Goal: Check status: Check status

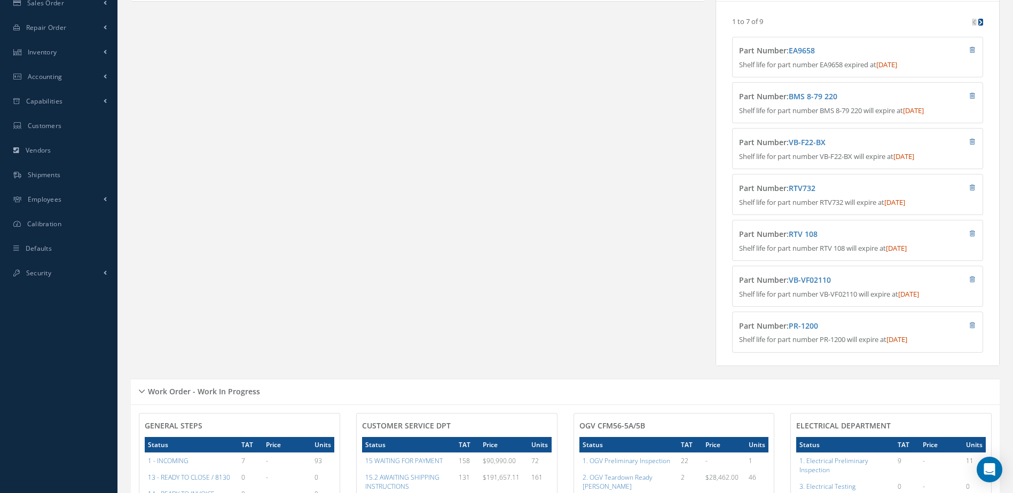
scroll to position [53, 0]
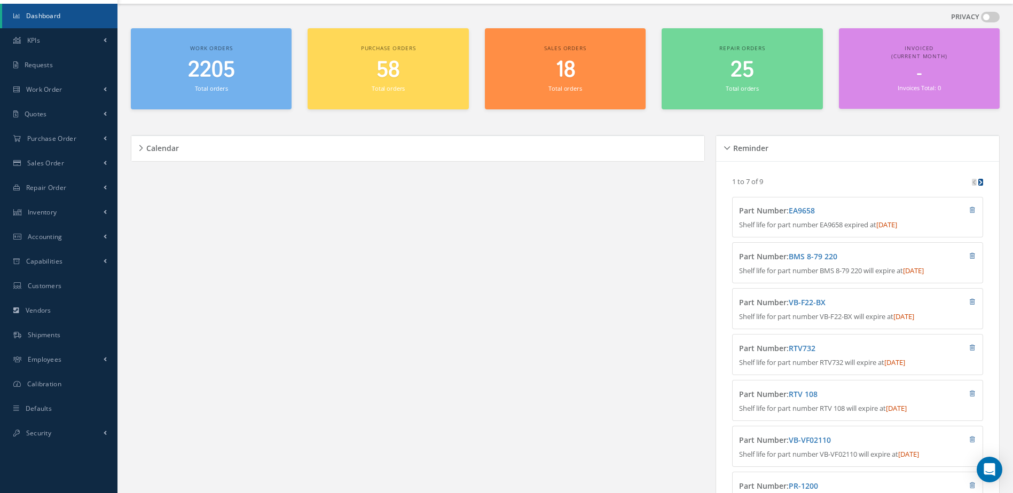
click at [41, 17] on span "Dashboard" at bounding box center [43, 15] width 35 height 9
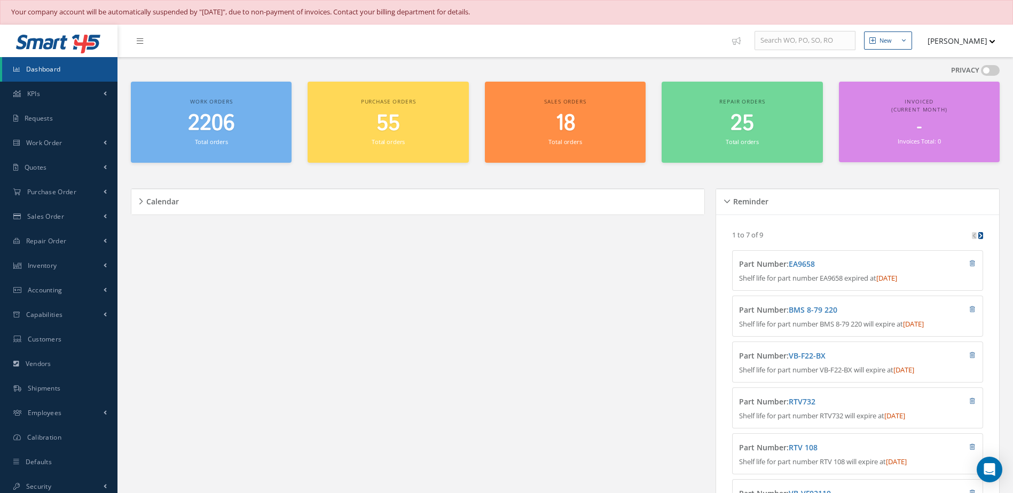
click at [223, 127] on span "2206" at bounding box center [211, 123] width 47 height 30
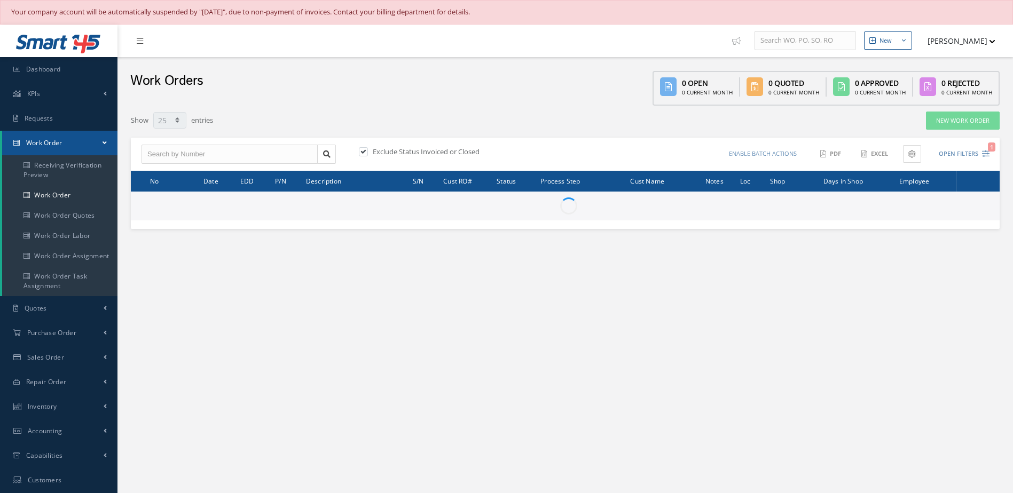
select select "25"
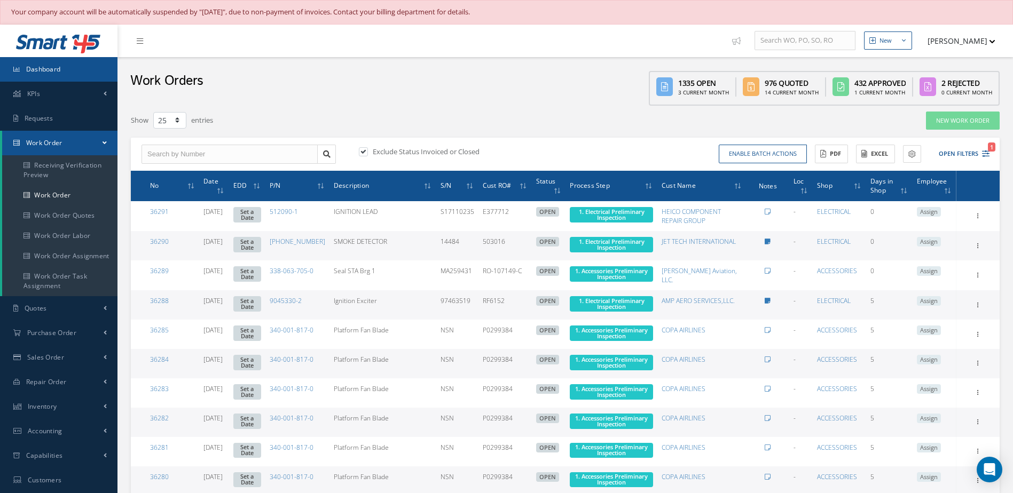
click at [53, 77] on link "Dashboard" at bounding box center [58, 69] width 117 height 25
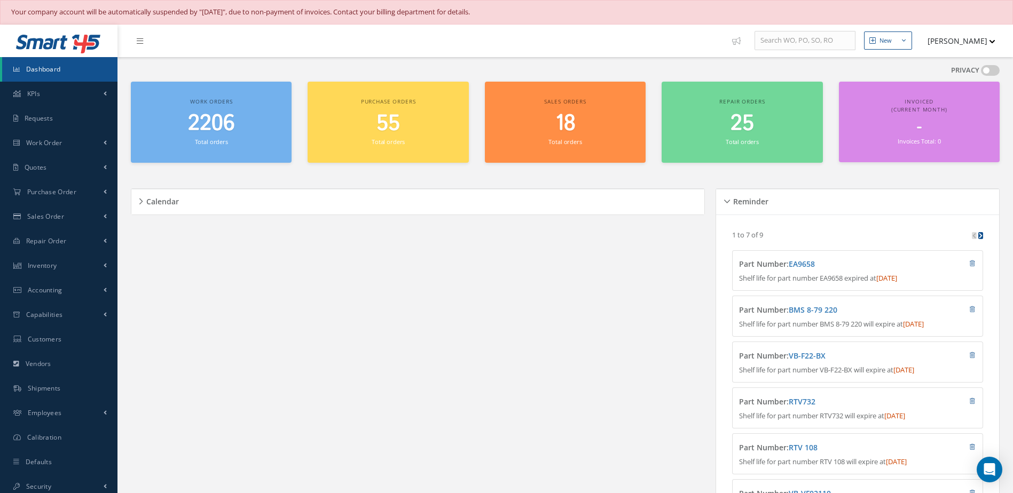
click at [210, 129] on span "2206" at bounding box center [211, 123] width 47 height 30
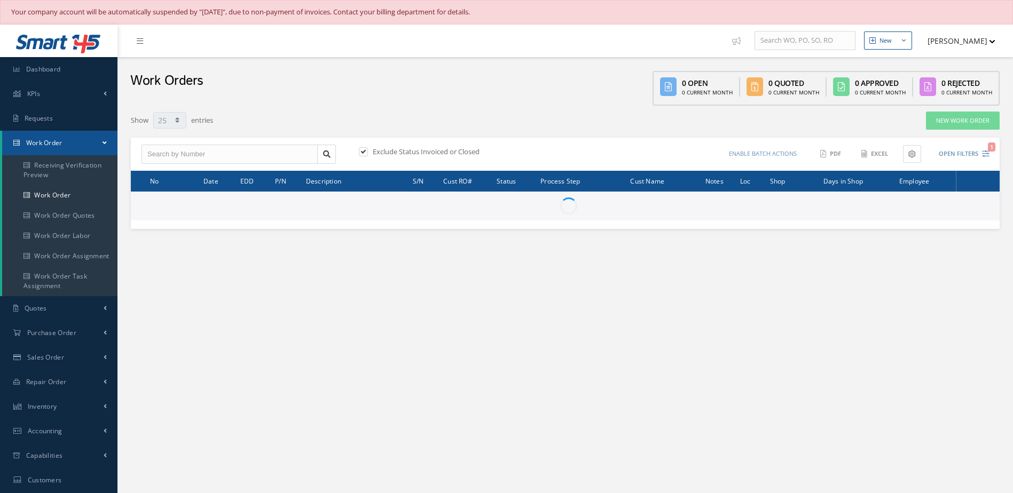
select select "25"
type input "All Work Request"
type input "All Work Performed"
type input "All Status"
type input "WO Part Status"
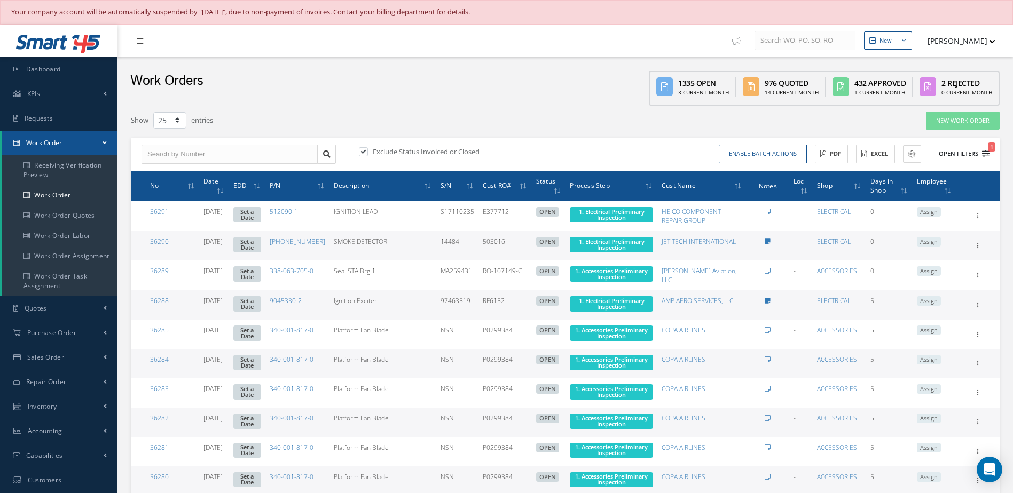
click at [953, 155] on button "Open Filters 1" at bounding box center [959, 154] width 60 height 18
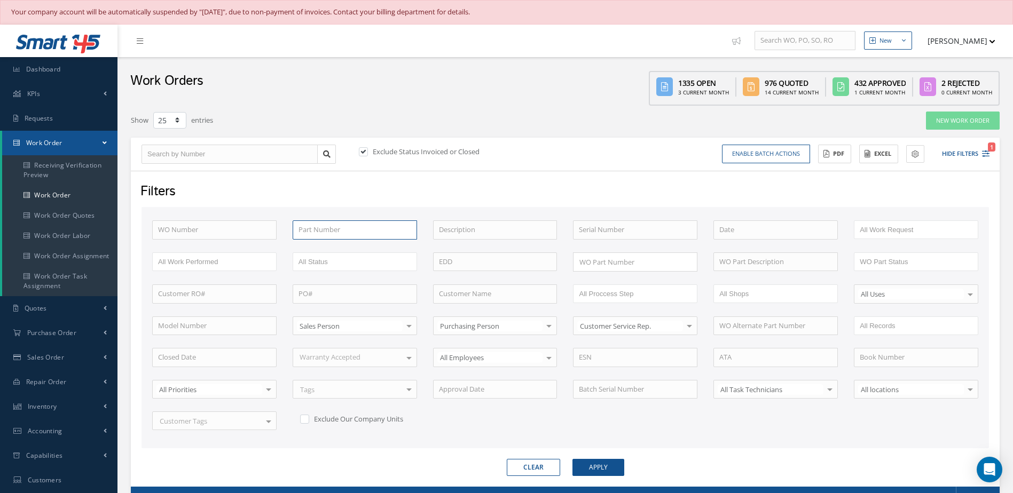
click at [357, 231] on input "text" at bounding box center [355, 230] width 124 height 19
click at [379, 233] on input "340-002-602-0" at bounding box center [355, 230] width 124 height 19
click at [381, 245] on div "338-001-305-0" at bounding box center [354, 249] width 113 height 11
type input "338-001-305-0"
click at [597, 473] on button "Apply" at bounding box center [598, 467] width 52 height 17
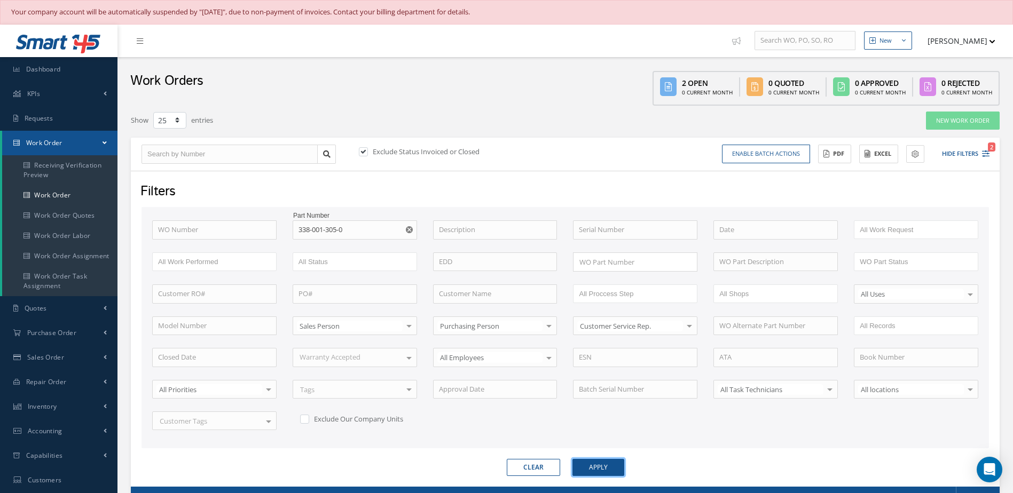
scroll to position [166, 0]
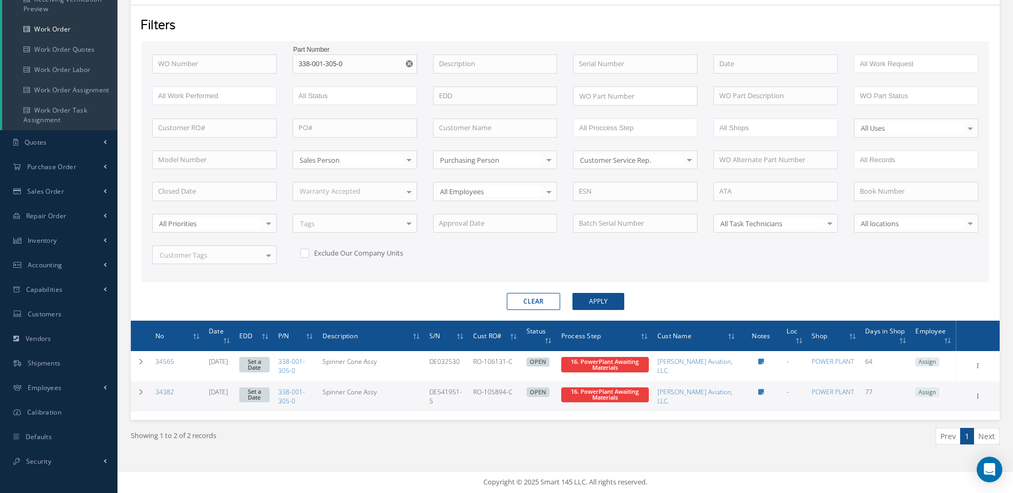
drag, startPoint x: 161, startPoint y: 392, endPoint x: 186, endPoint y: 397, distance: 25.0
click at [161, 392] on link "34382" at bounding box center [164, 392] width 19 height 9
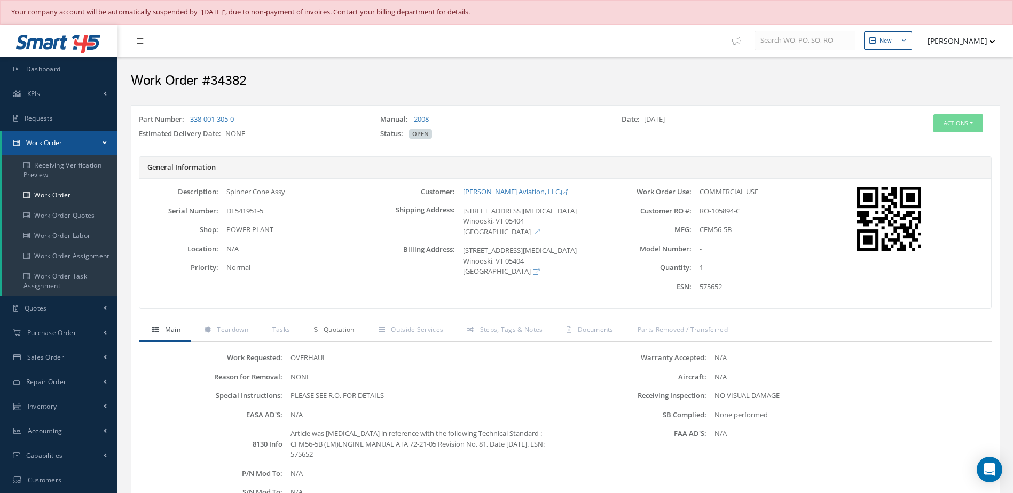
click at [329, 329] on span "Quotation" at bounding box center [339, 329] width 31 height 9
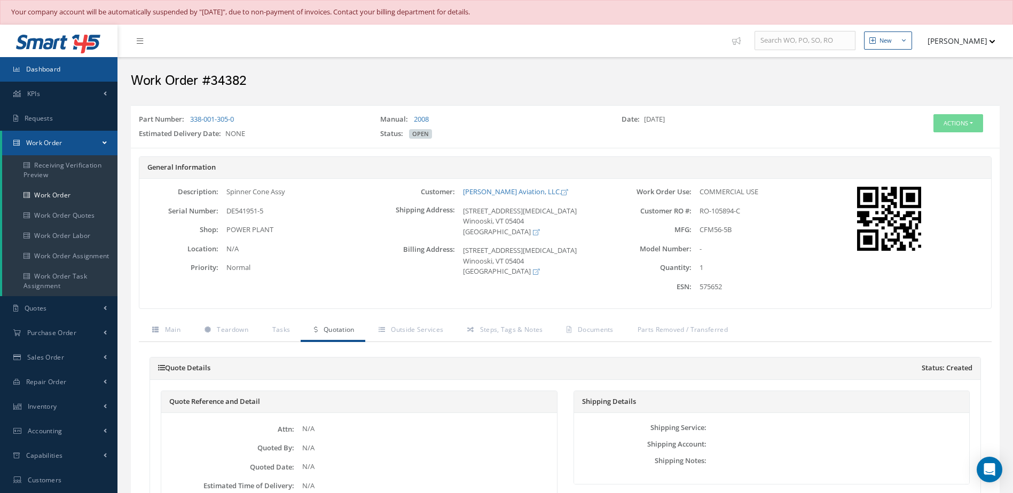
click at [74, 68] on link "Dashboard" at bounding box center [58, 69] width 117 height 25
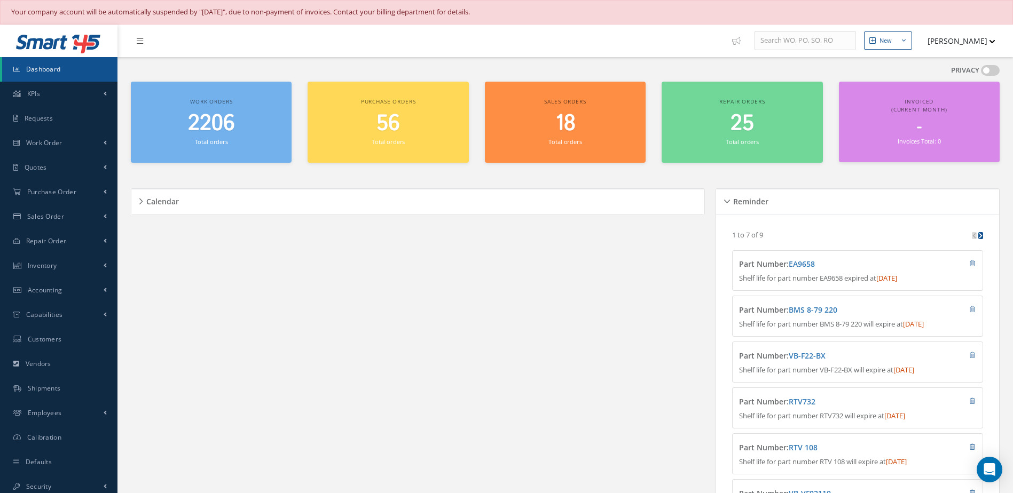
click at [48, 67] on span "Dashboard" at bounding box center [43, 69] width 35 height 9
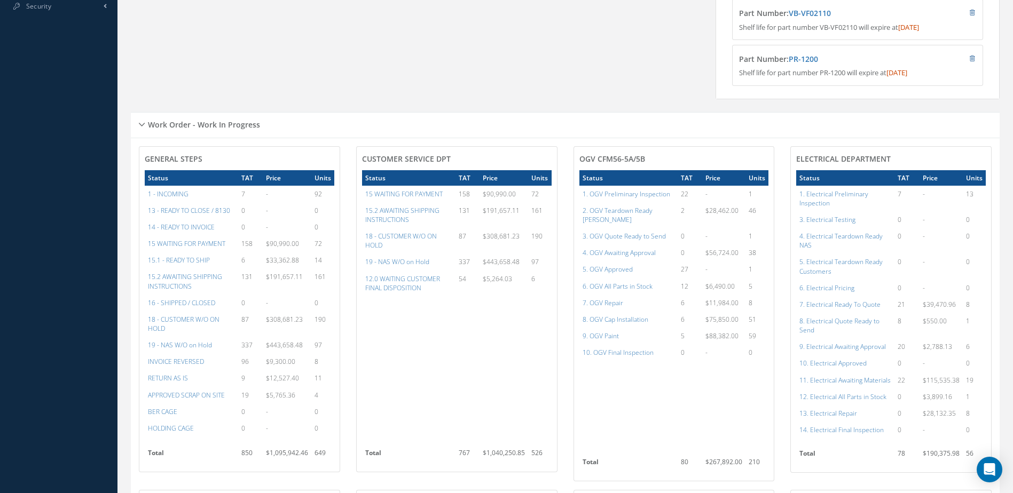
scroll to position [694, 0]
